Goal: Transaction & Acquisition: Purchase product/service

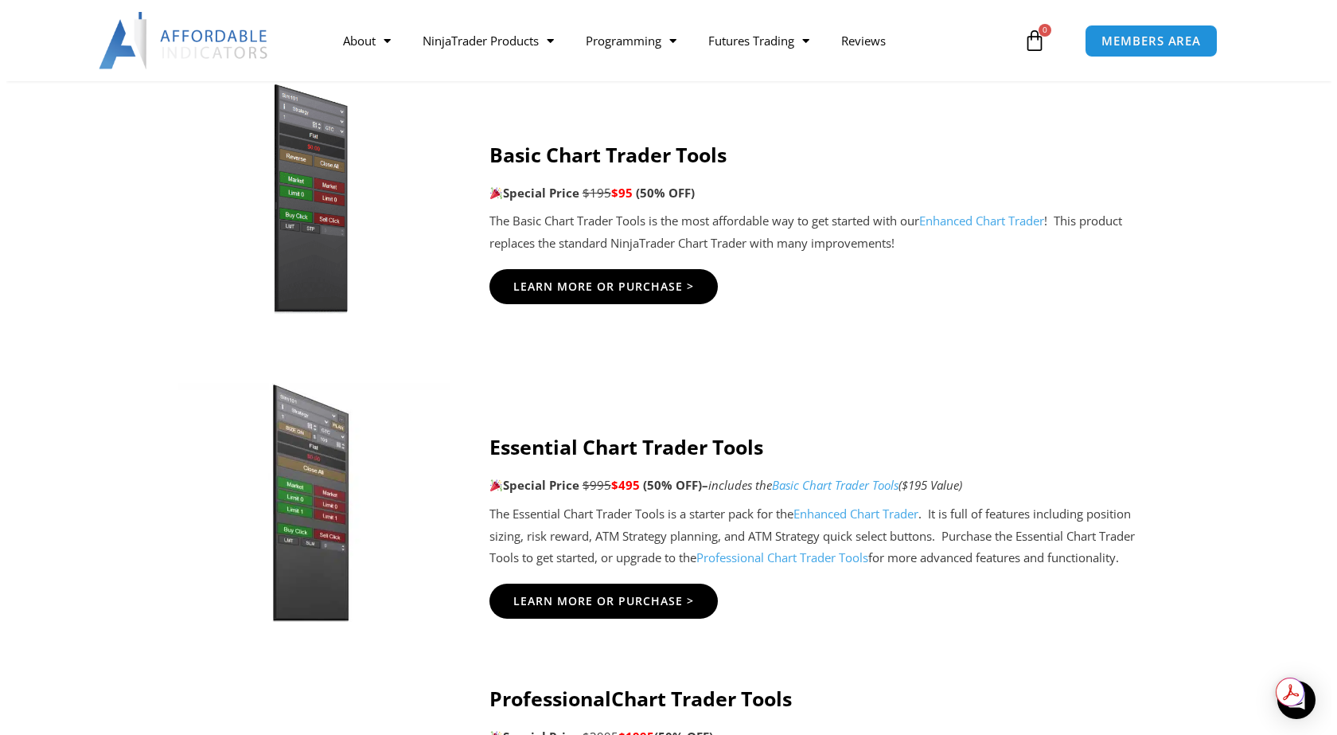
scroll to position [1274, 0]
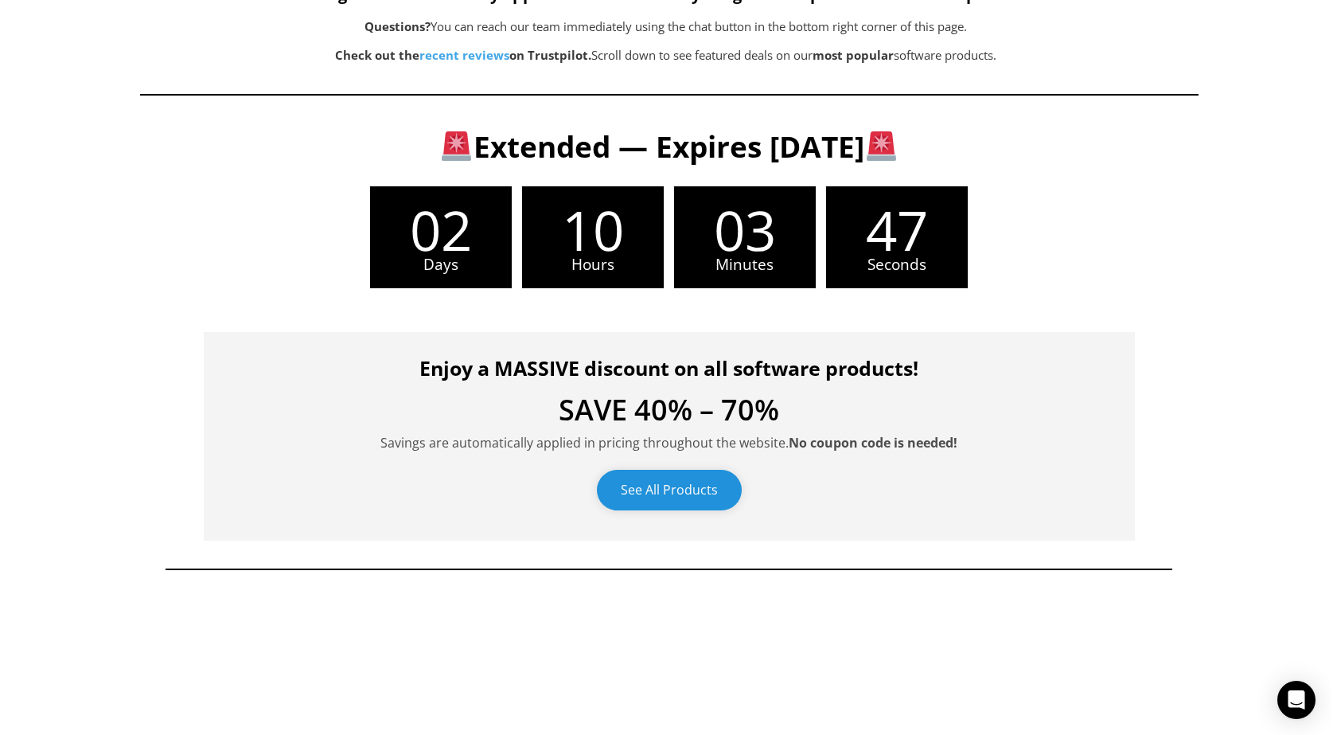
scroll to position [424, 0]
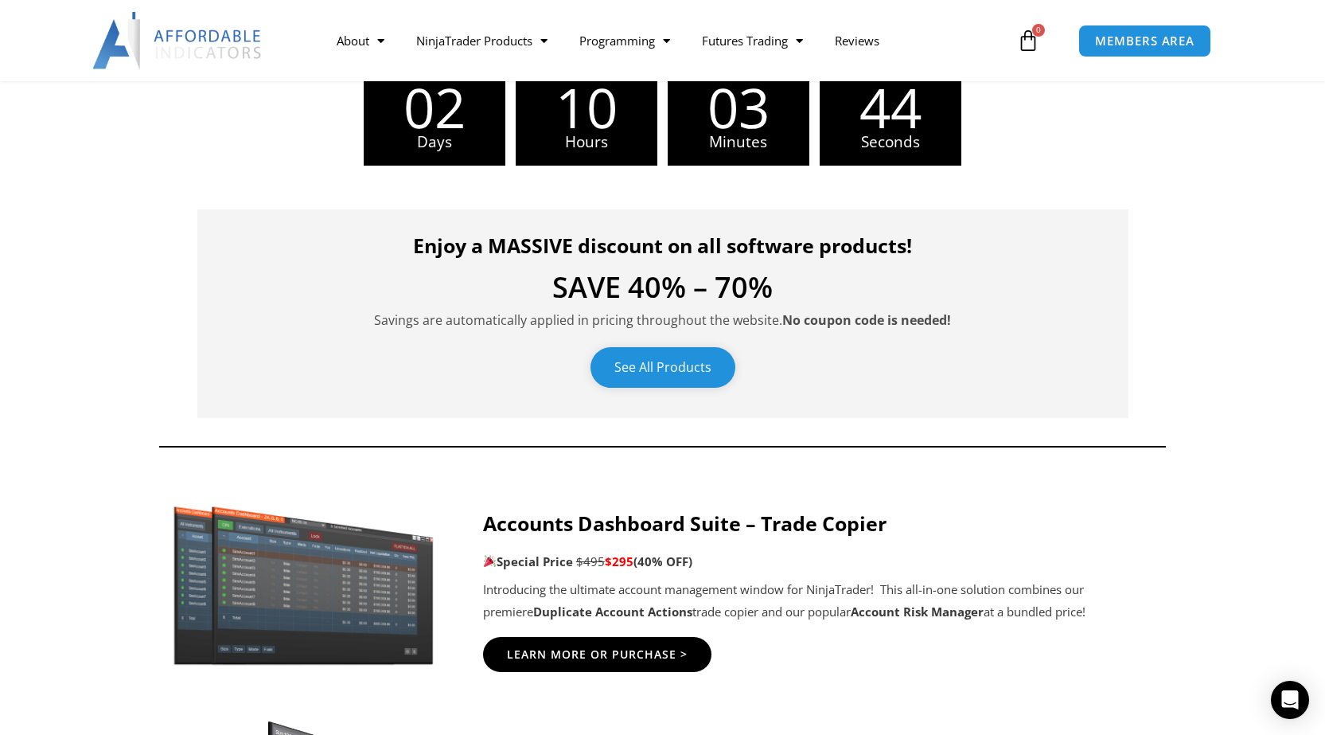
click at [681, 369] on link "See All Products" at bounding box center [663, 367] width 145 height 41
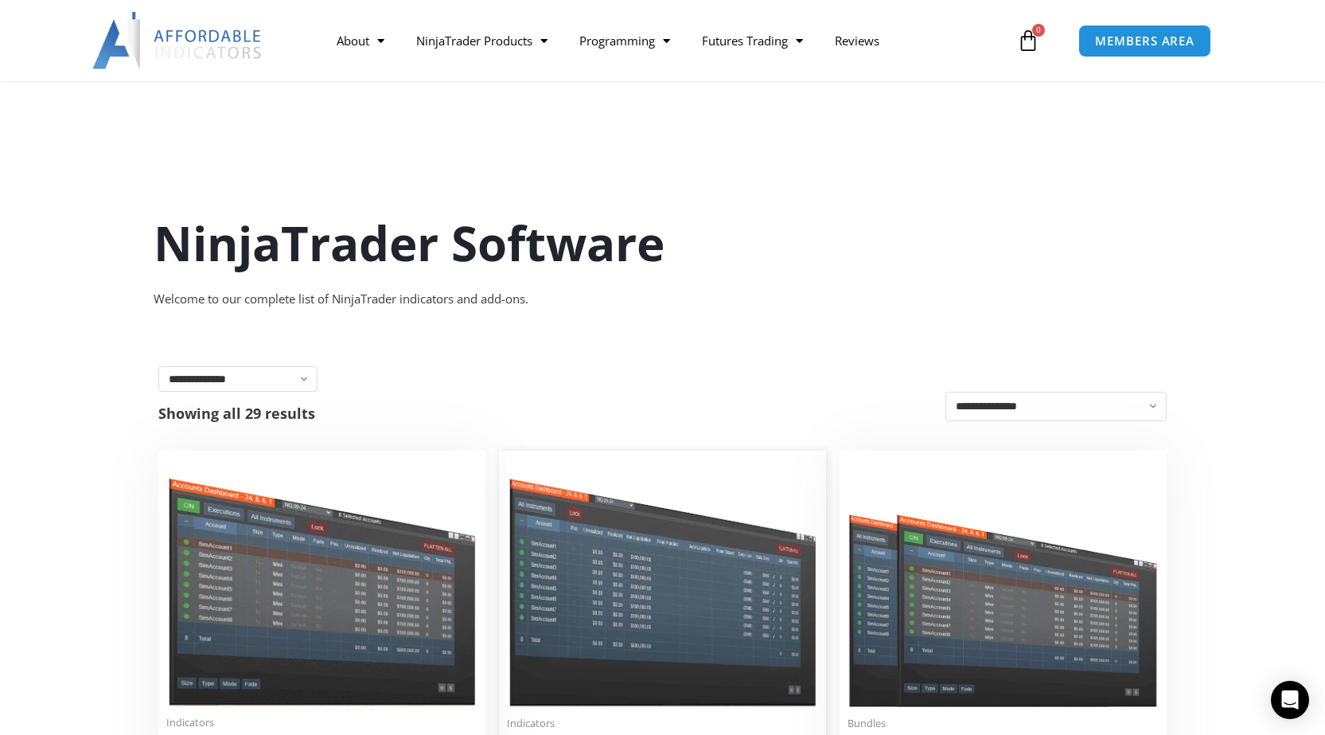
scroll to position [637, 0]
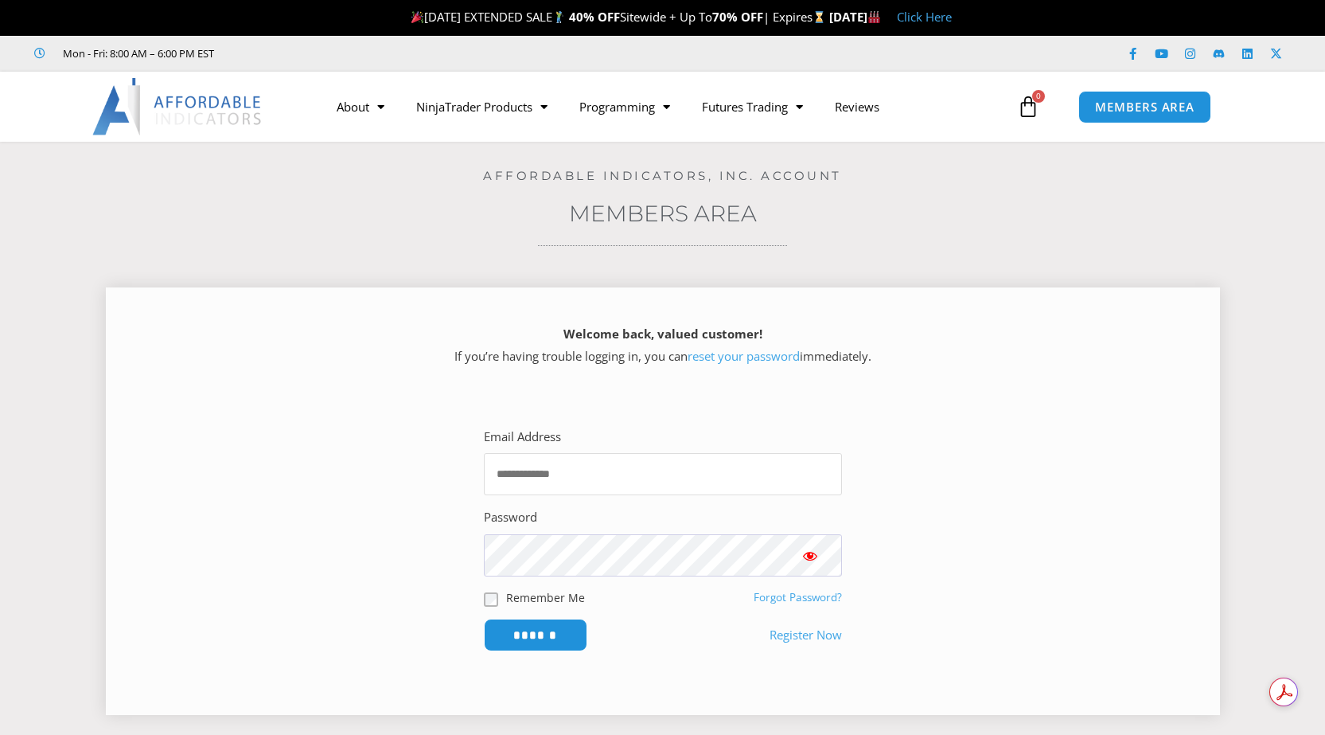
click at [612, 474] on input "Email Address" at bounding box center [663, 474] width 358 height 42
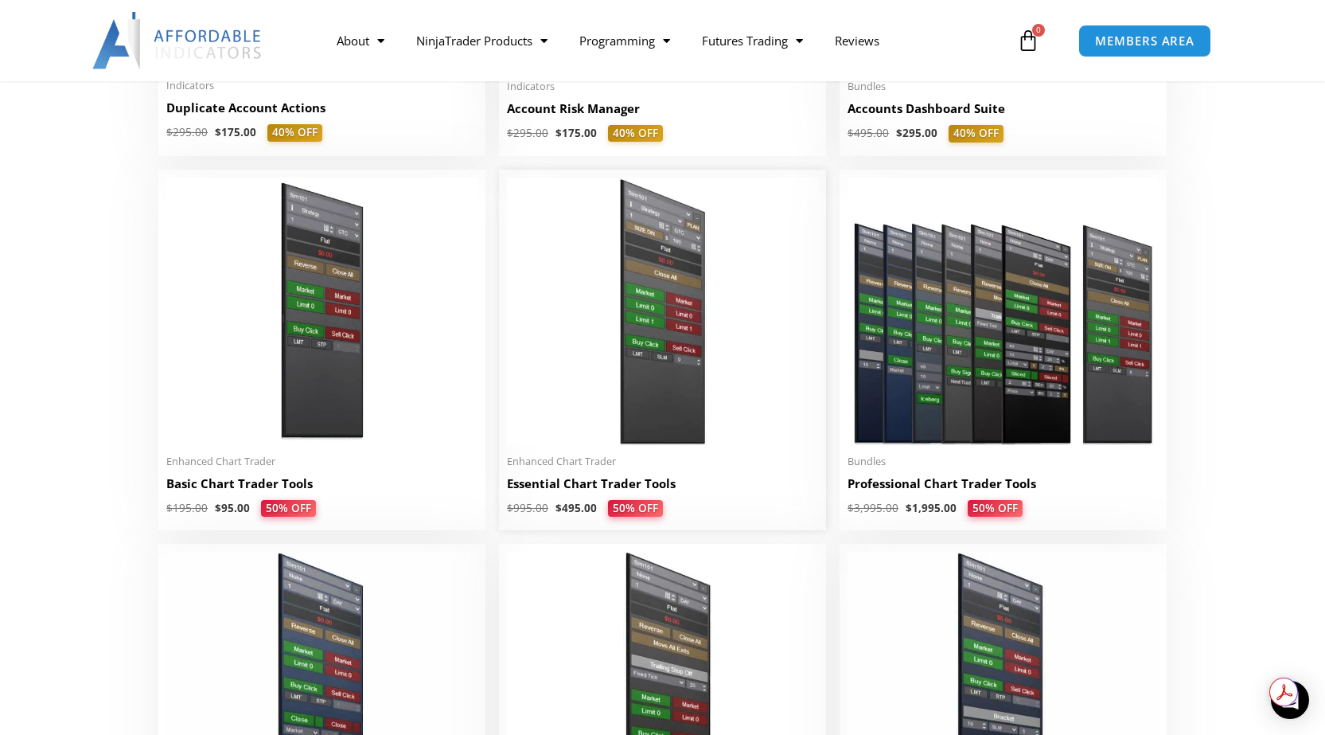
click at [572, 490] on h2 "Essential Chart Trader Tools" at bounding box center [662, 483] width 311 height 17
